Goal: Task Accomplishment & Management: Manage account settings

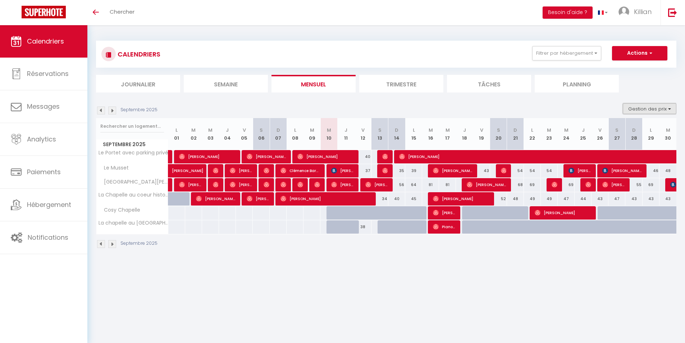
click at [647, 110] on button "Gestion des prix" at bounding box center [650, 108] width 54 height 11
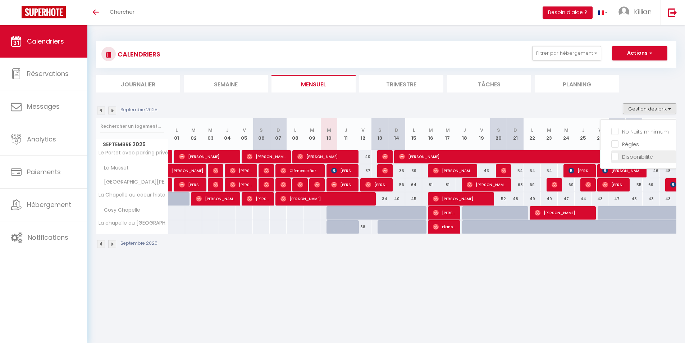
click at [639, 159] on input "Disponibilité" at bounding box center [643, 155] width 65 height 7
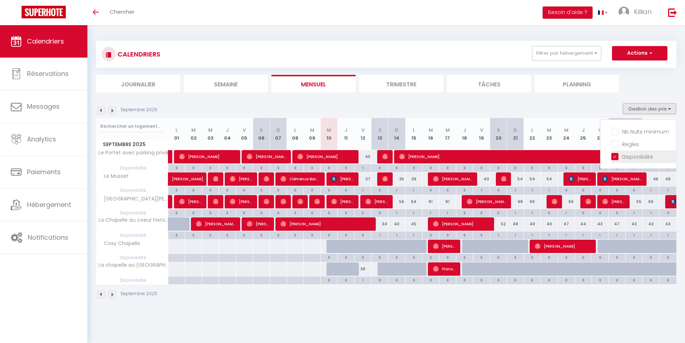
click at [625, 159] on input "Disponibilité" at bounding box center [643, 155] width 65 height 7
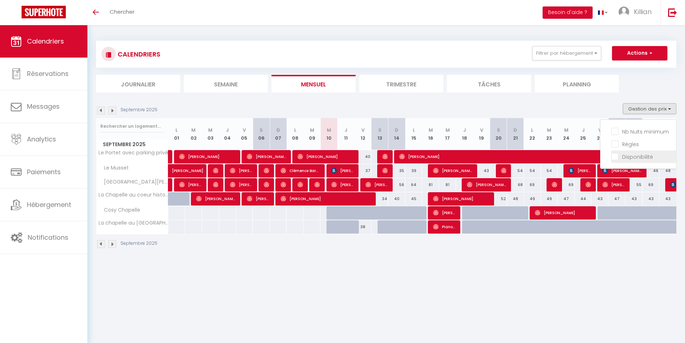
click at [624, 159] on input "Disponibilité" at bounding box center [643, 155] width 65 height 7
checkbox input "true"
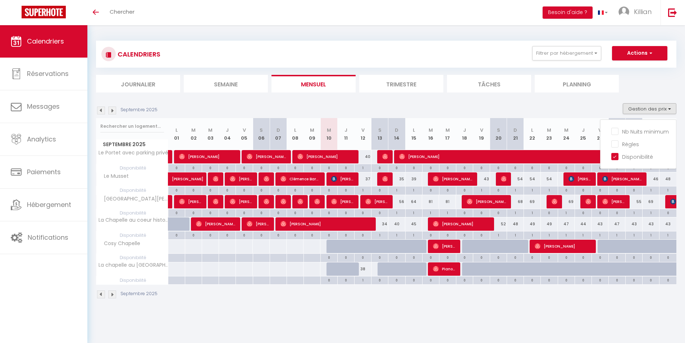
click at [330, 249] on div at bounding box center [334, 246] width 17 height 14
type input "Mer 10 Septembre 2025"
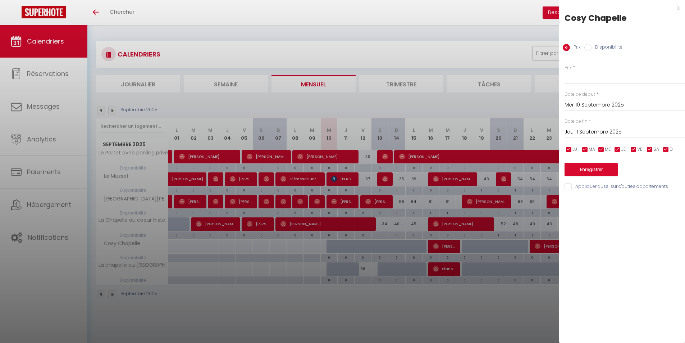
click at [596, 131] on input "Jeu 11 Septembre 2025" at bounding box center [624, 131] width 120 height 9
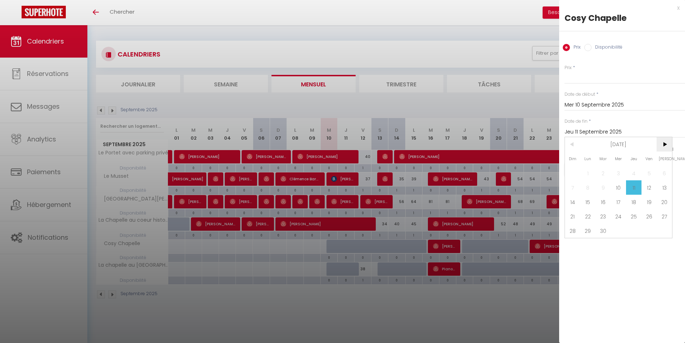
click at [667, 142] on span ">" at bounding box center [663, 144] width 15 height 14
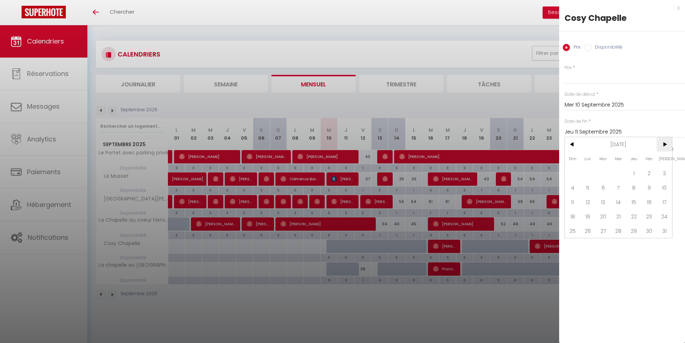
click at [667, 142] on span ">" at bounding box center [663, 144] width 15 height 14
click at [601, 224] on span "30" at bounding box center [602, 230] width 15 height 14
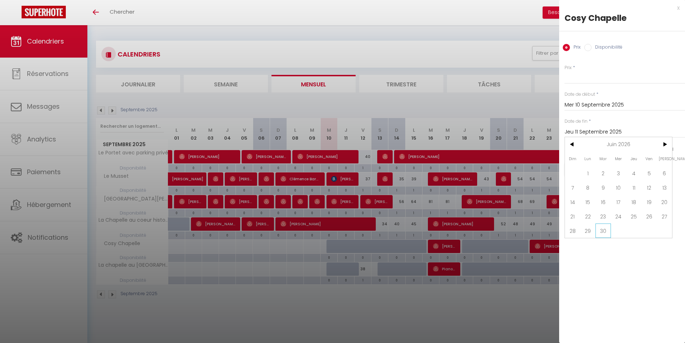
type input "[DATE] Juin 2026"
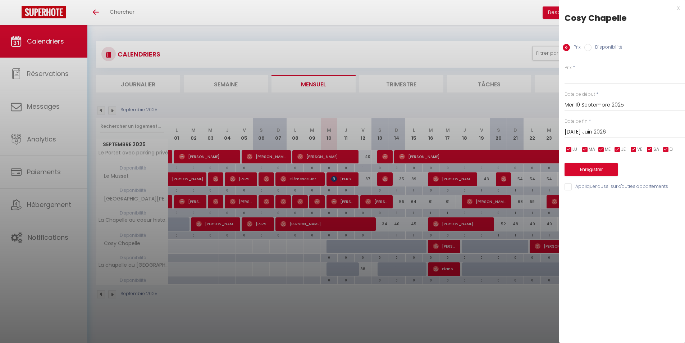
click at [594, 45] on label "Disponibilité" at bounding box center [606, 48] width 31 height 8
click at [591, 45] on input "Disponibilité" at bounding box center [587, 47] width 7 height 7
radio input "true"
radio input "false"
click at [590, 77] on select "Disponible Indisponible" at bounding box center [624, 78] width 120 height 14
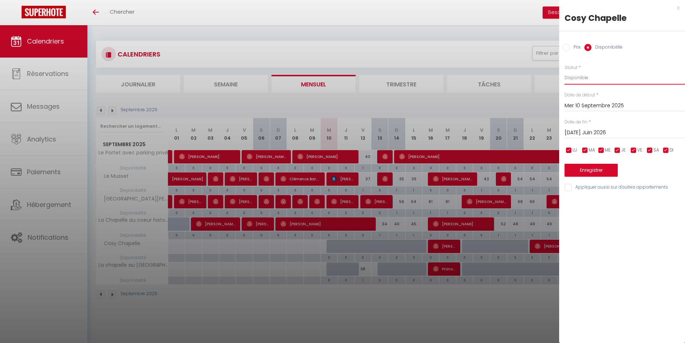
click at [564, 71] on select "Disponible Indisponible" at bounding box center [624, 78] width 120 height 14
click at [596, 172] on button "Enregistrer" at bounding box center [590, 170] width 53 height 13
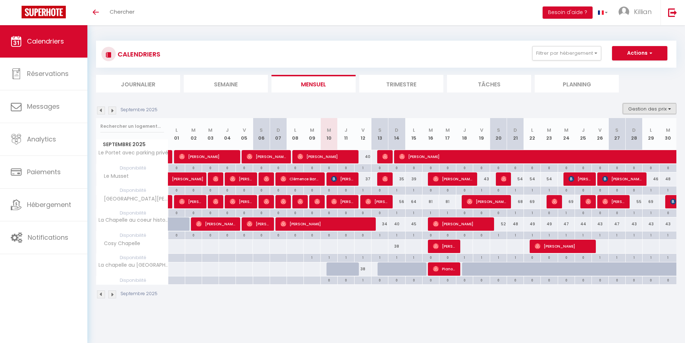
click at [641, 105] on button "Gestion des prix" at bounding box center [650, 108] width 54 height 11
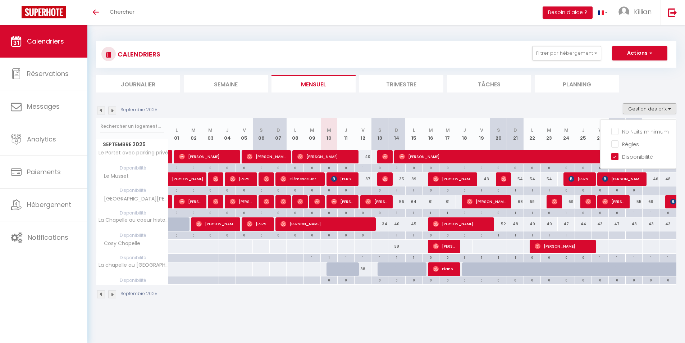
click at [329, 245] on div at bounding box center [328, 245] width 17 height 13
select select "1"
type input "Mer 10 Septembre 2025"
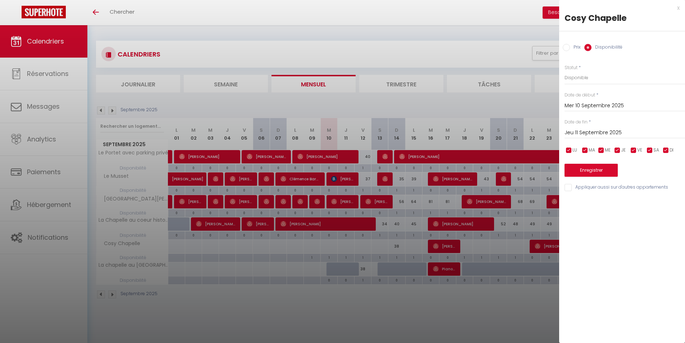
click at [619, 133] on input "Jeu 11 Septembre 2025" at bounding box center [624, 132] width 120 height 9
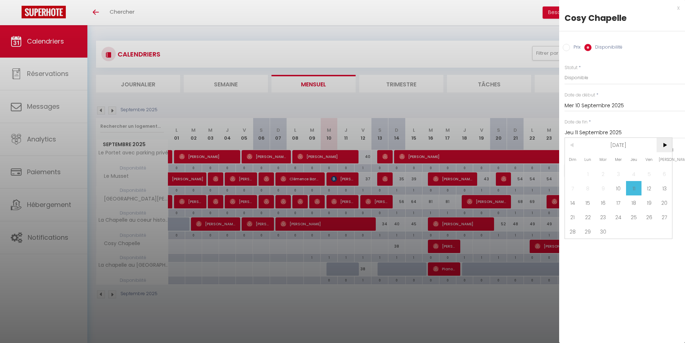
click at [670, 145] on span ">" at bounding box center [663, 145] width 15 height 14
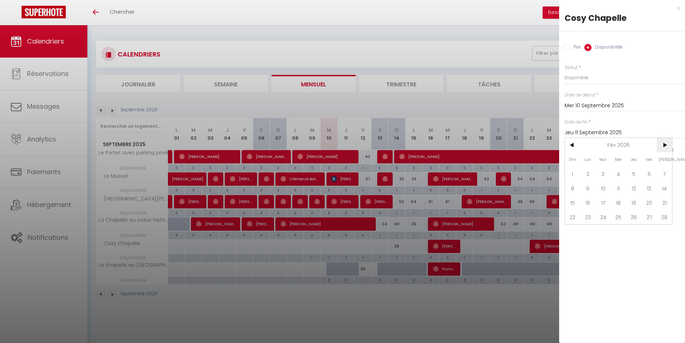
click at [670, 145] on span ">" at bounding box center [663, 145] width 15 height 14
click at [603, 231] on span "30" at bounding box center [602, 231] width 15 height 14
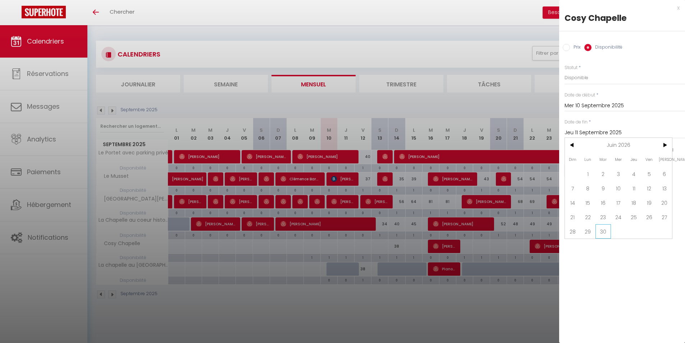
type input "[DATE] Juin 2026"
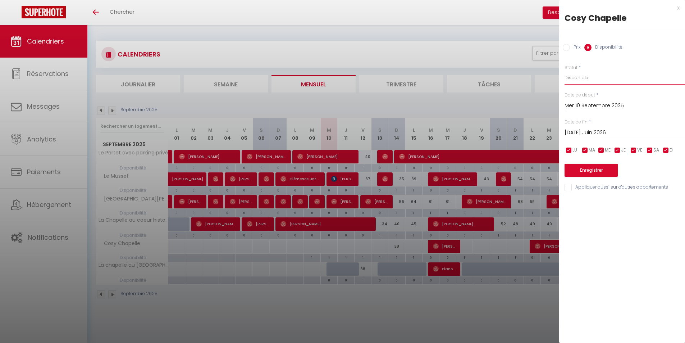
click at [590, 80] on select "Disponible Indisponible" at bounding box center [624, 78] width 120 height 14
select select "0"
click at [564, 71] on select "Disponible Indisponible" at bounding box center [624, 78] width 120 height 14
click at [601, 169] on button "Enregistrer" at bounding box center [590, 170] width 53 height 13
